Goal: Information Seeking & Learning: Check status

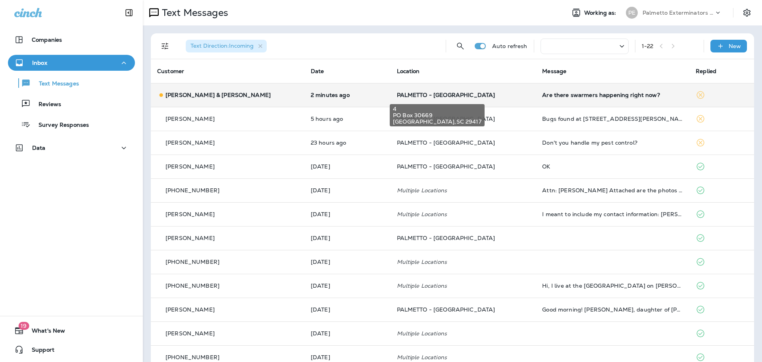
click at [450, 93] on span "PALMETTO - [GEOGRAPHIC_DATA]" at bounding box center [446, 94] width 98 height 7
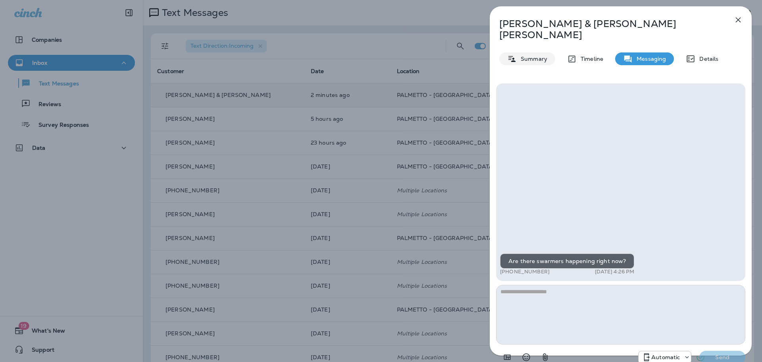
click at [540, 56] on p "Summary" at bounding box center [532, 59] width 31 height 6
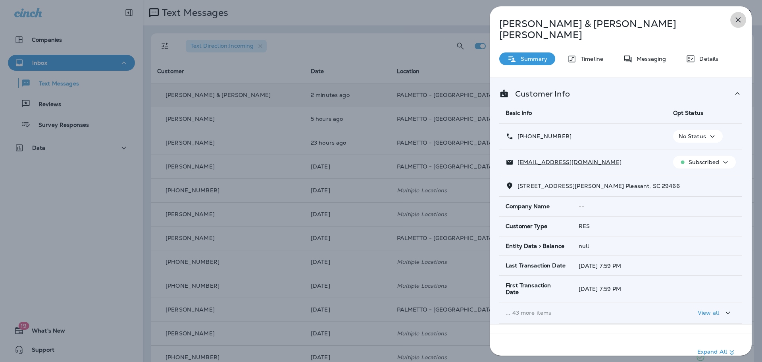
click at [739, 18] on icon "button" at bounding box center [739, 20] width 10 height 10
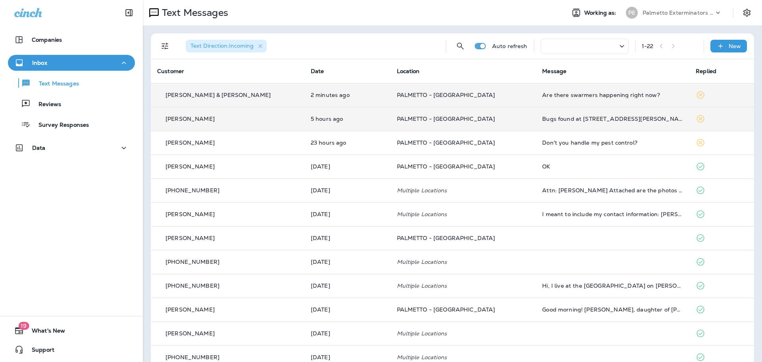
click at [566, 123] on td "Bugs found at [STREET_ADDRESS][PERSON_NAME]. [PERSON_NAME] 843.364.8947" at bounding box center [613, 119] width 154 height 24
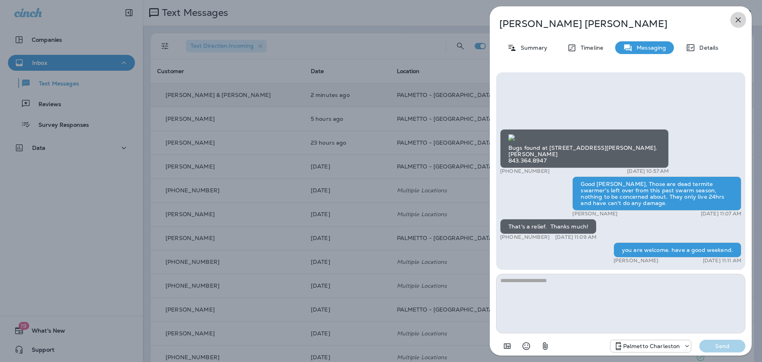
click at [735, 18] on icon "button" at bounding box center [739, 20] width 10 height 10
